Goal: Check status: Verify the current state of an ongoing process or item

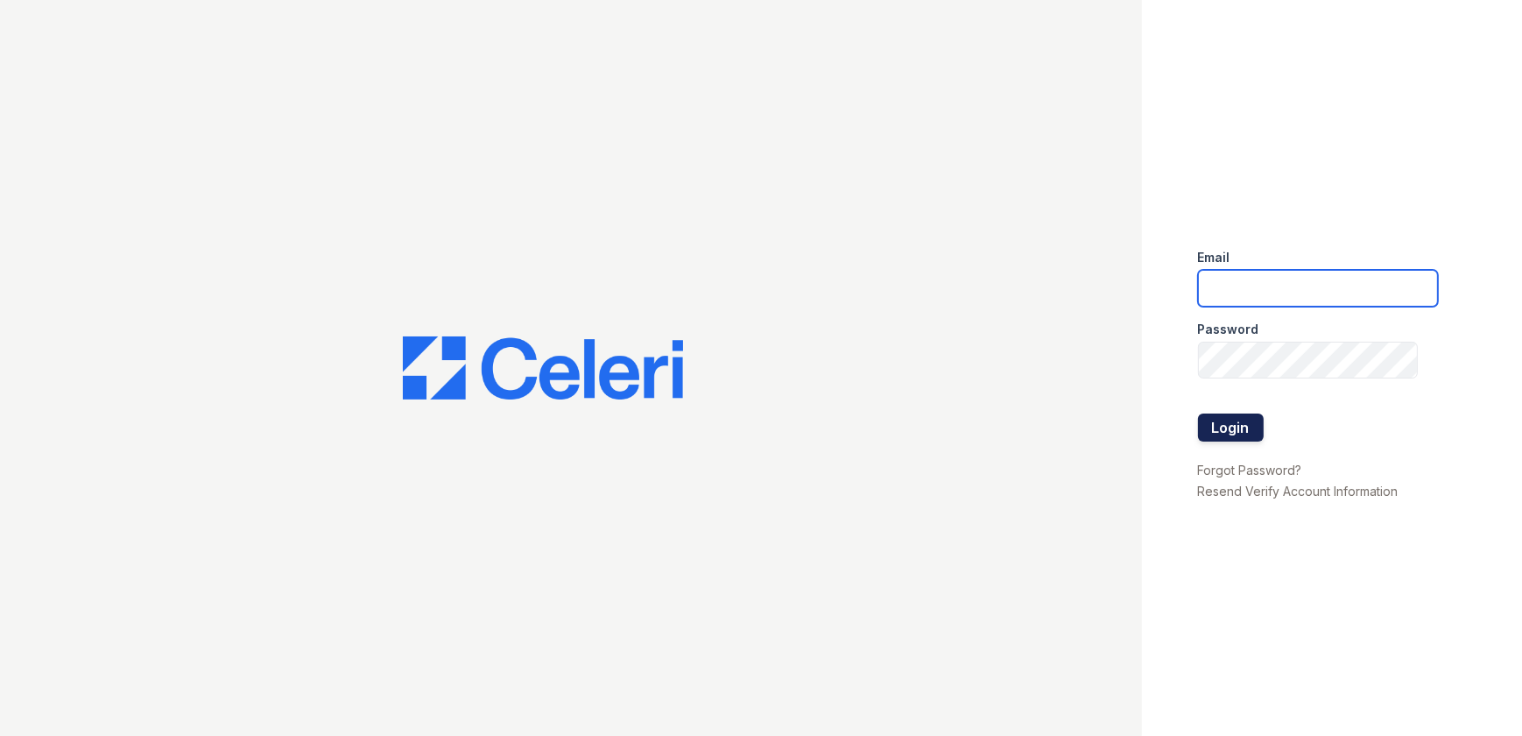
type input "[EMAIL_ADDRESS][DOMAIN_NAME]"
click at [1235, 427] on button "Login" at bounding box center [1231, 427] width 66 height 28
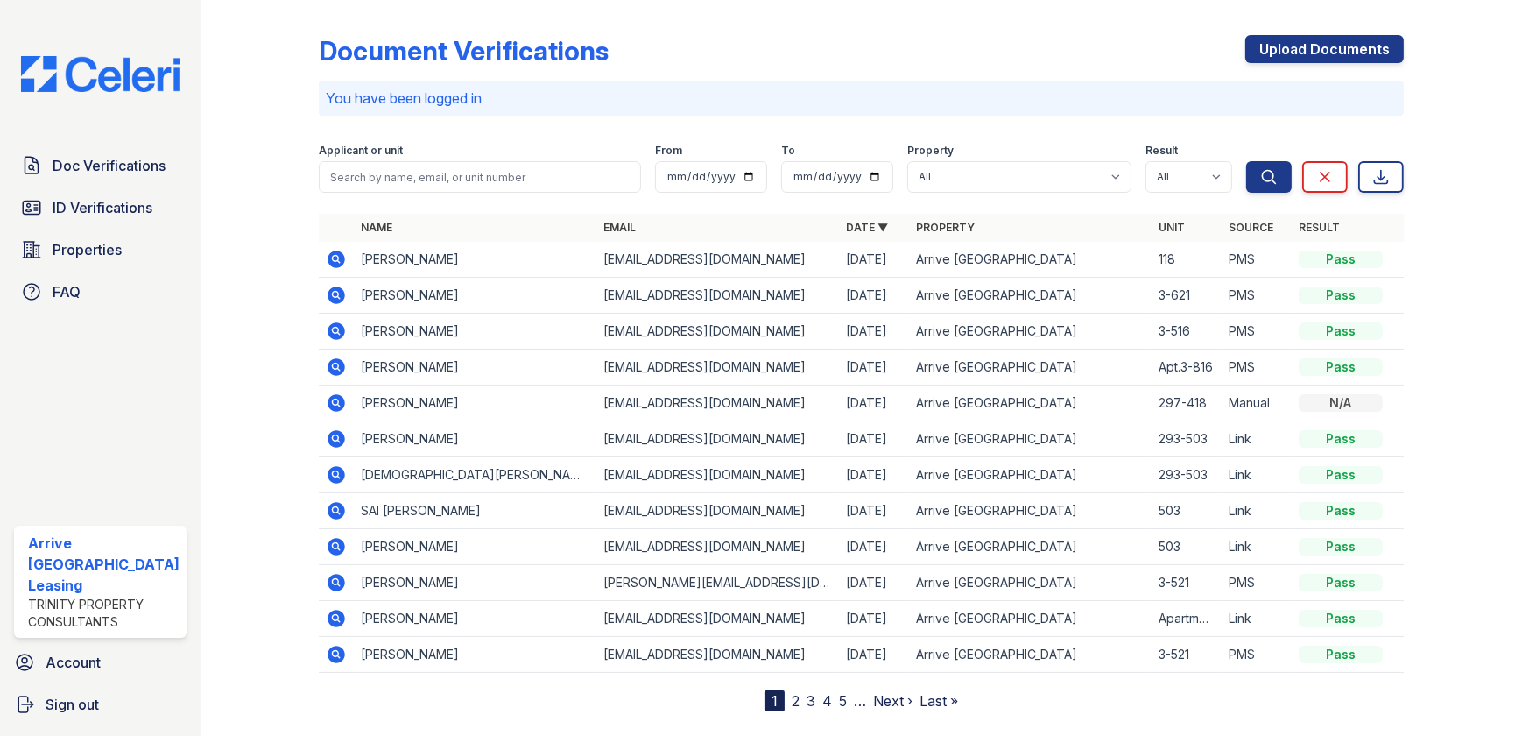
click at [81, 224] on div "Doc Verifications ID Verifications Properties FAQ" at bounding box center [100, 228] width 187 height 161
click at [79, 203] on span "ID Verifications" at bounding box center [103, 207] width 100 height 21
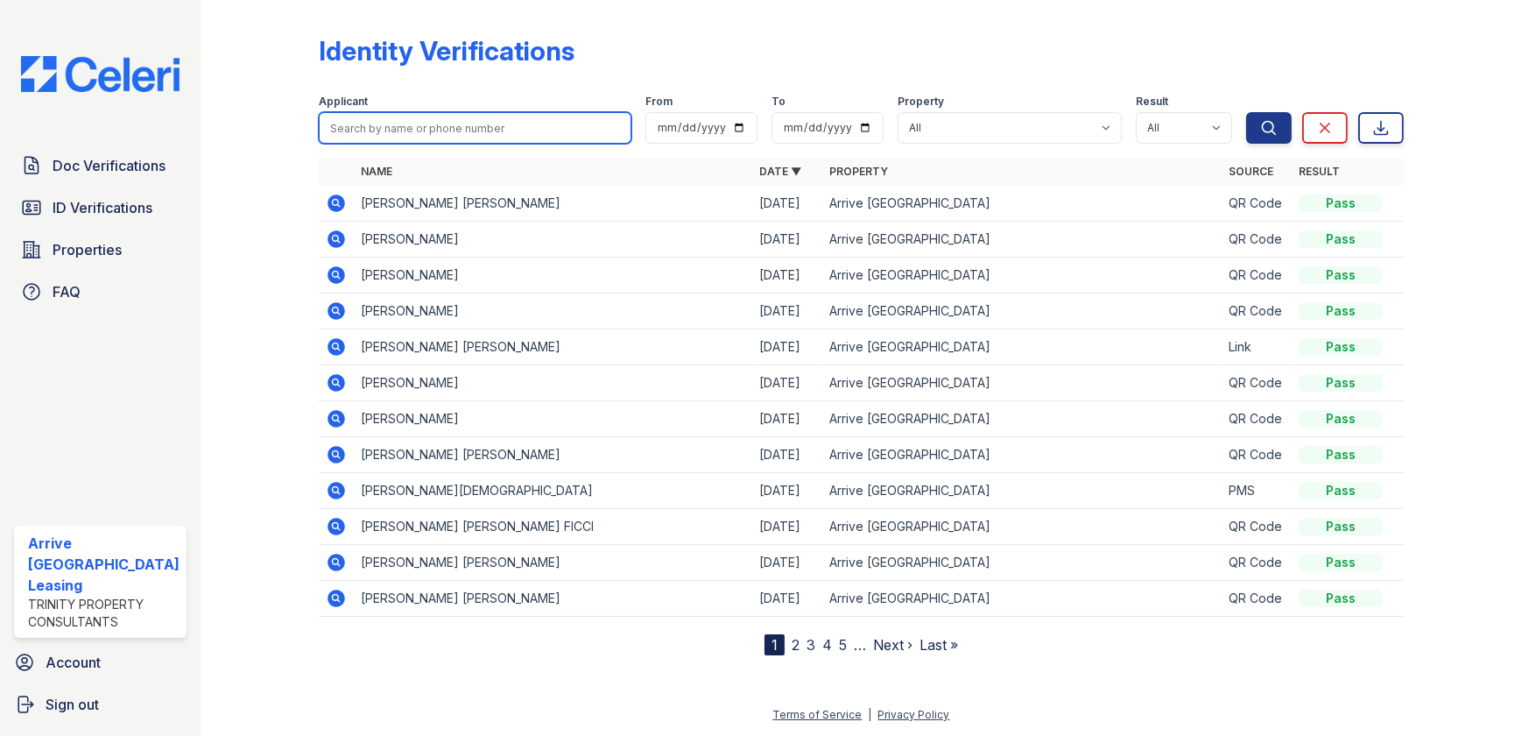
click at [469, 113] on input "search" at bounding box center [475, 128] width 313 height 32
type input "leo"
click at [1246, 112] on button "Search" at bounding box center [1269, 128] width 46 height 32
